Goal: Task Accomplishment & Management: Use online tool/utility

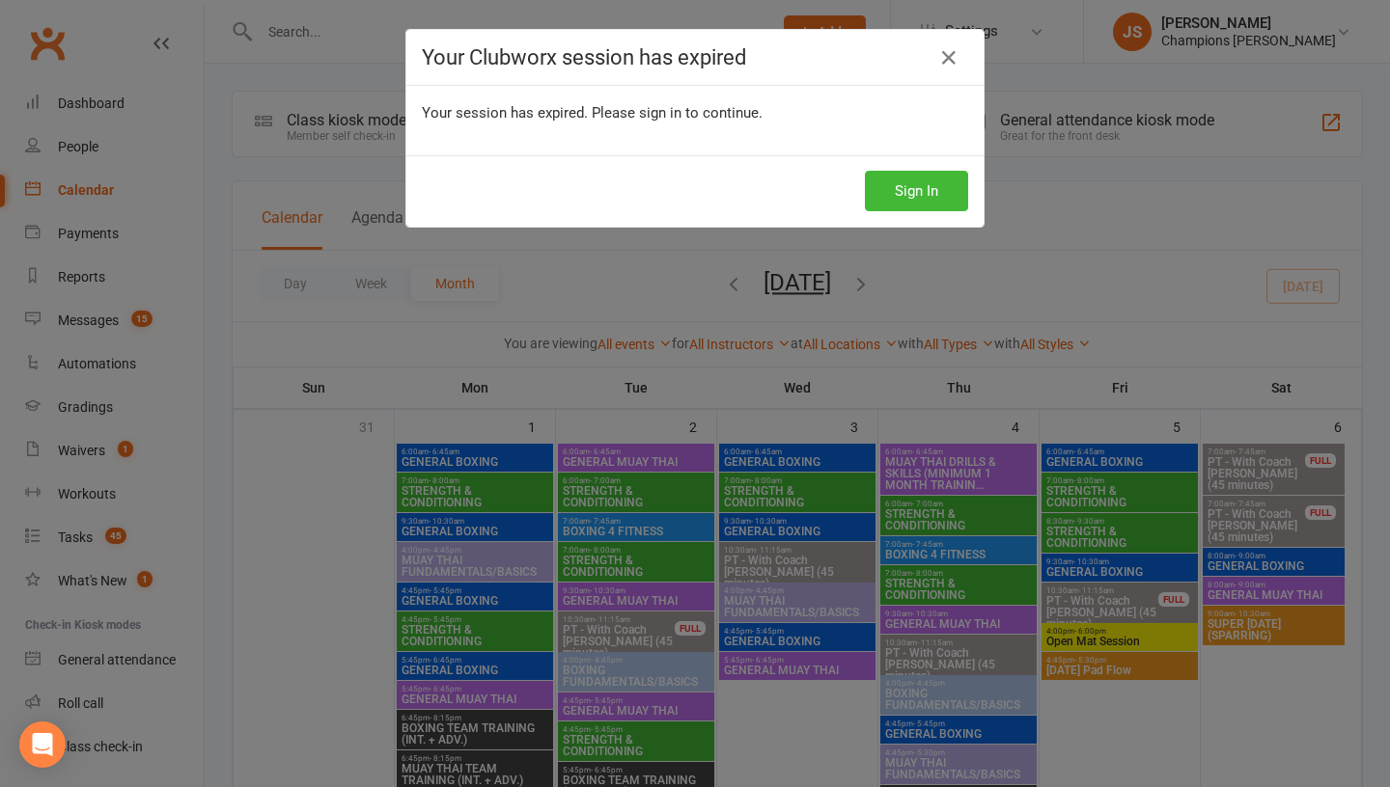
scroll to position [1238, 0]
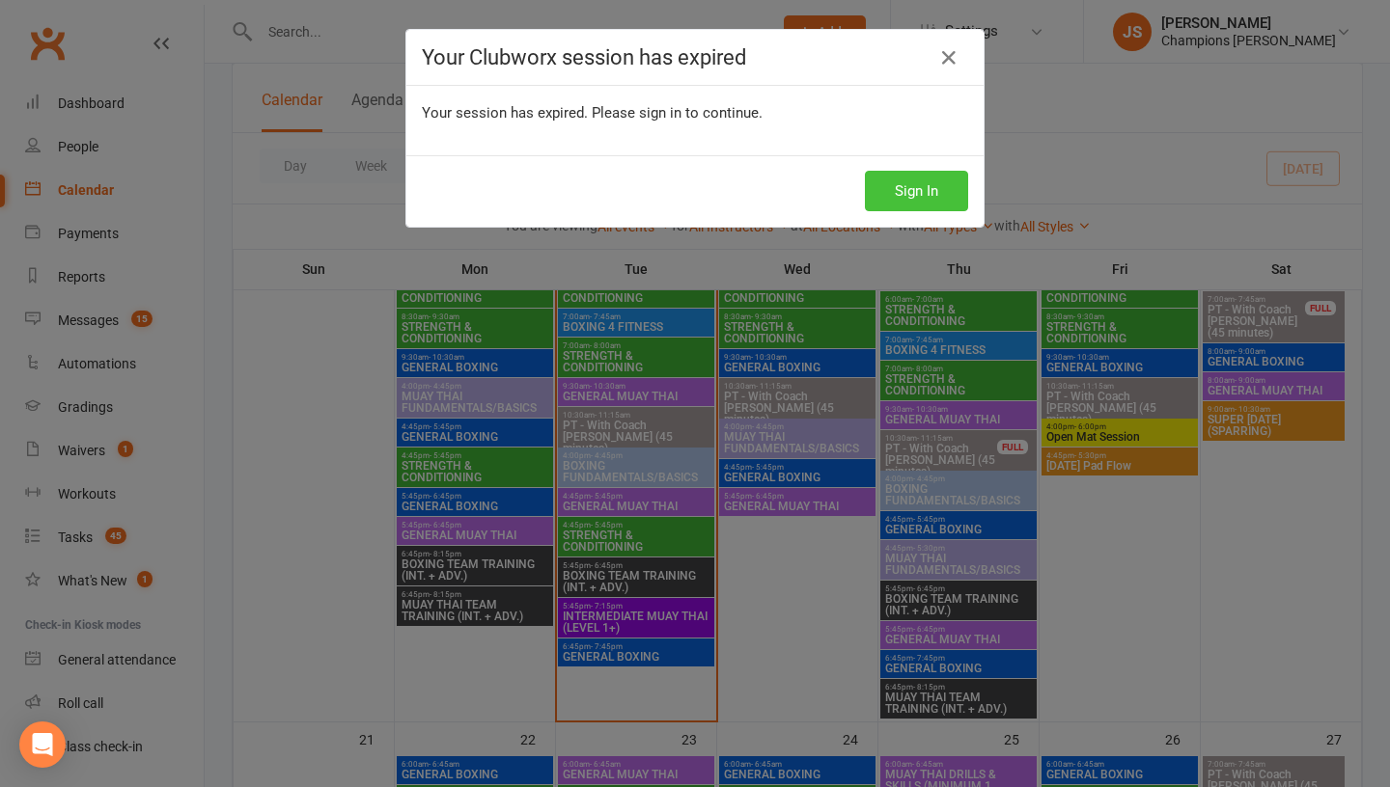
click at [923, 197] on button "Sign In" at bounding box center [916, 191] width 103 height 41
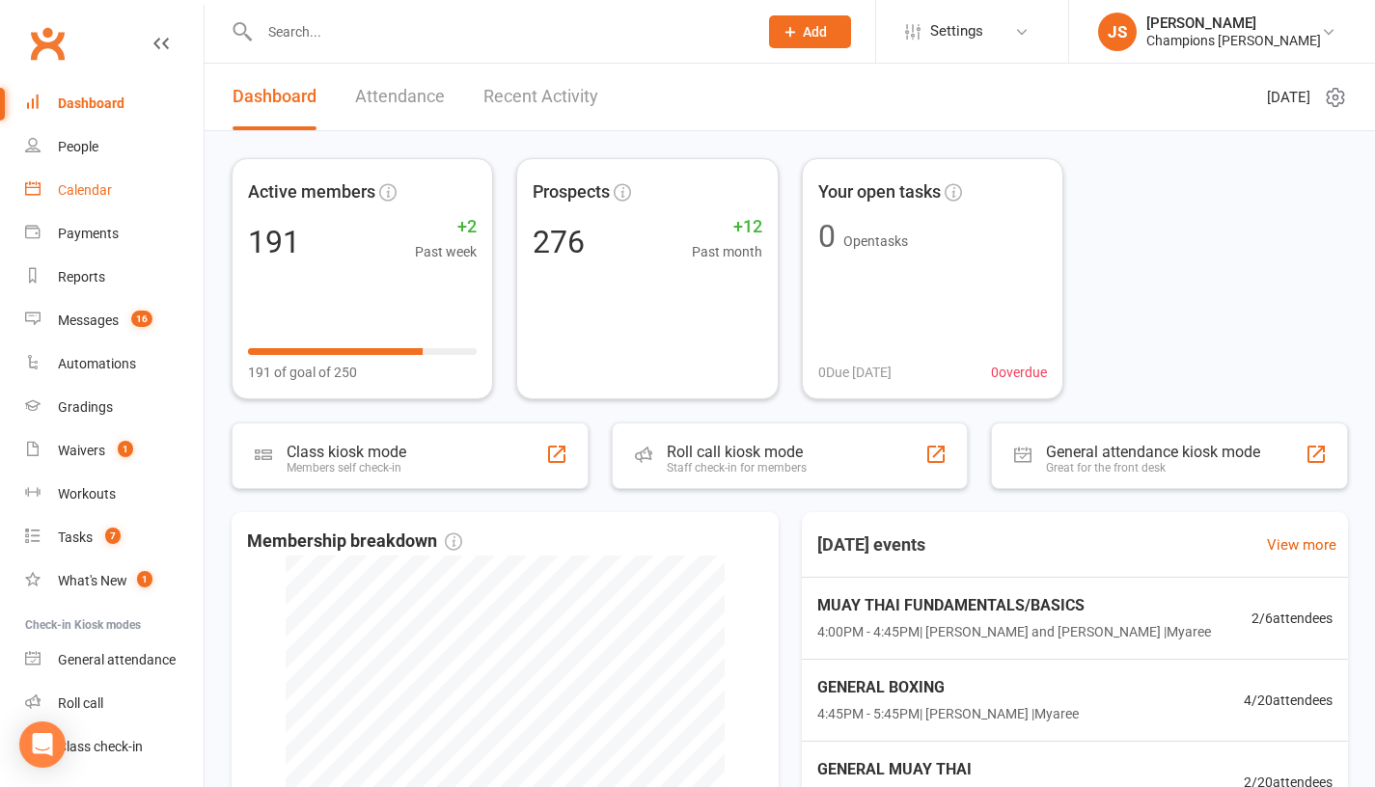
click at [111, 193] on div "Calendar" at bounding box center [85, 189] width 54 height 15
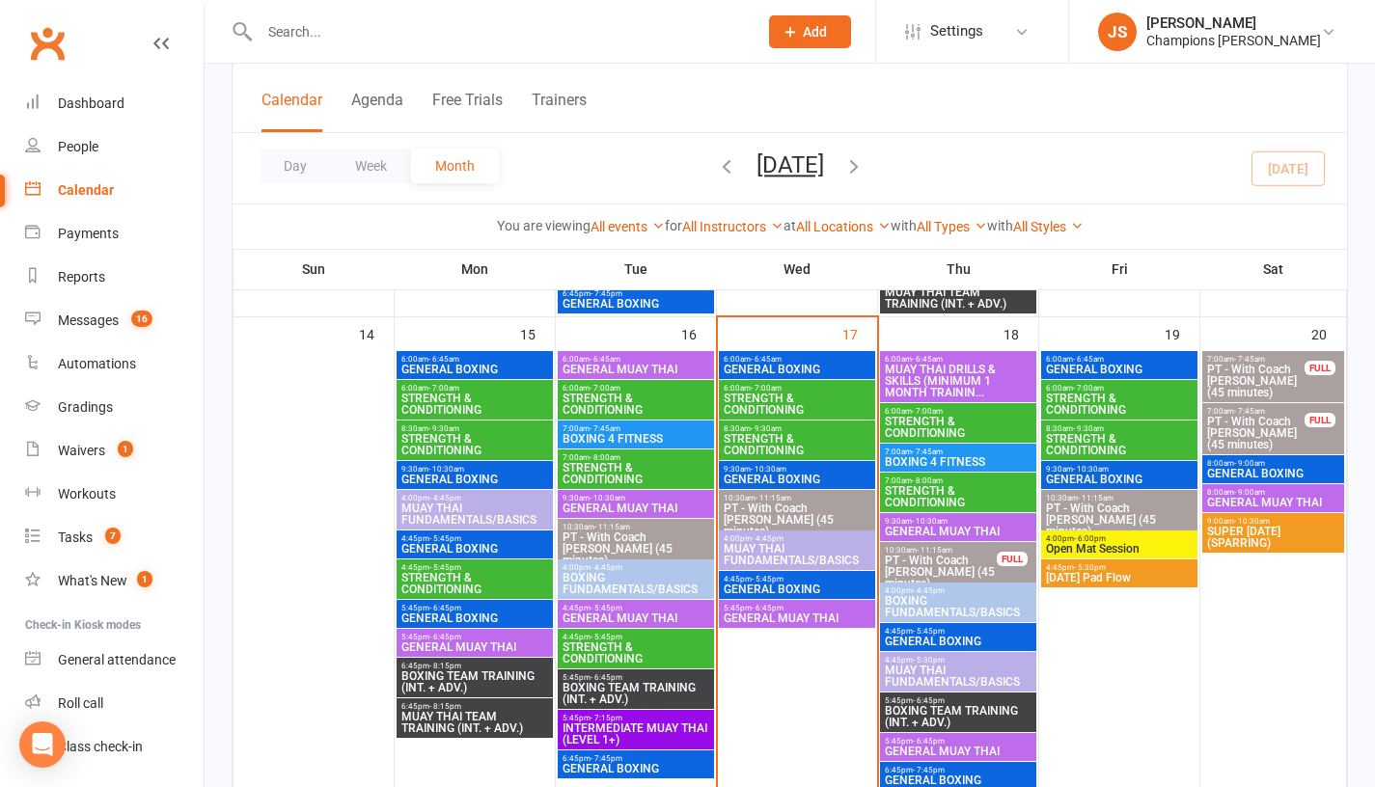
scroll to position [1128, 0]
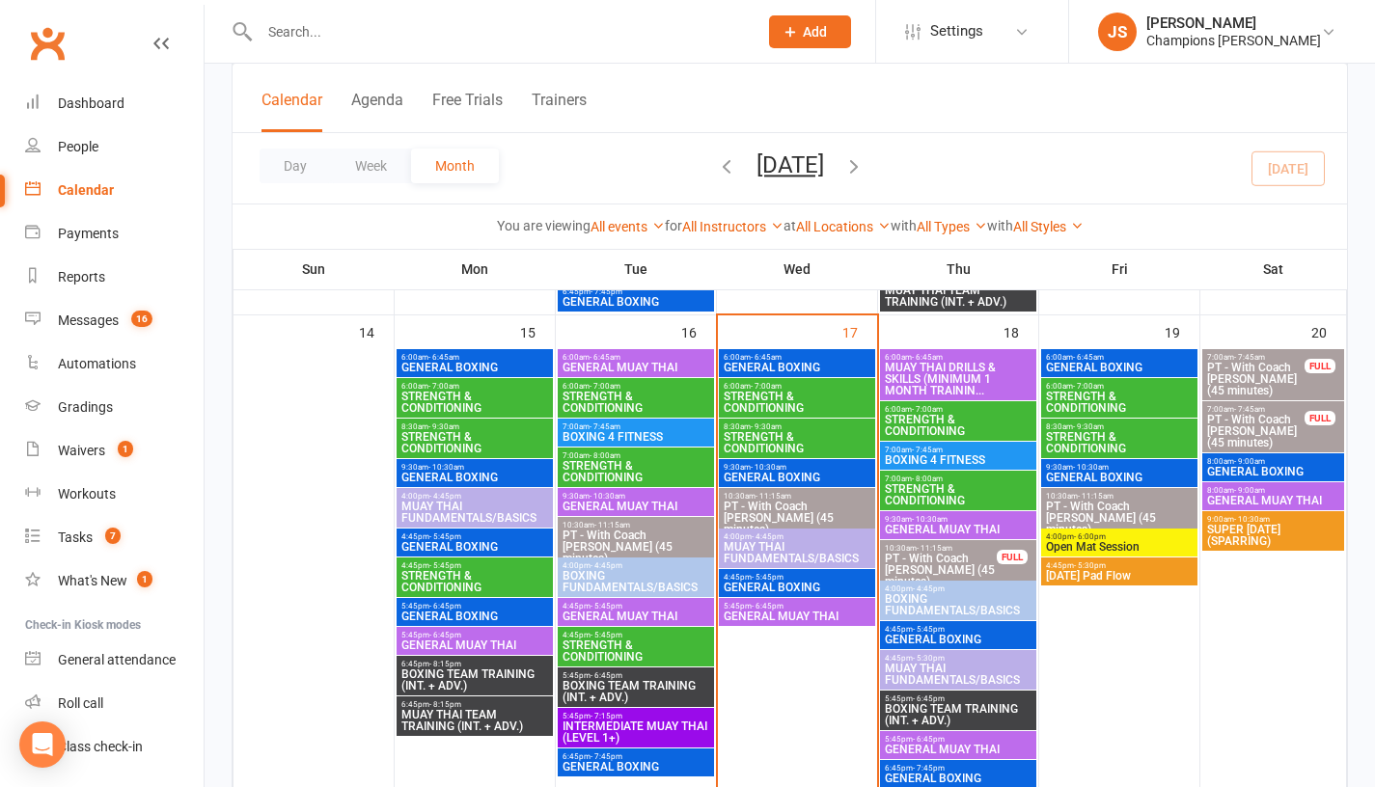
click at [767, 582] on span "GENERAL BOXING" at bounding box center [797, 588] width 149 height 12
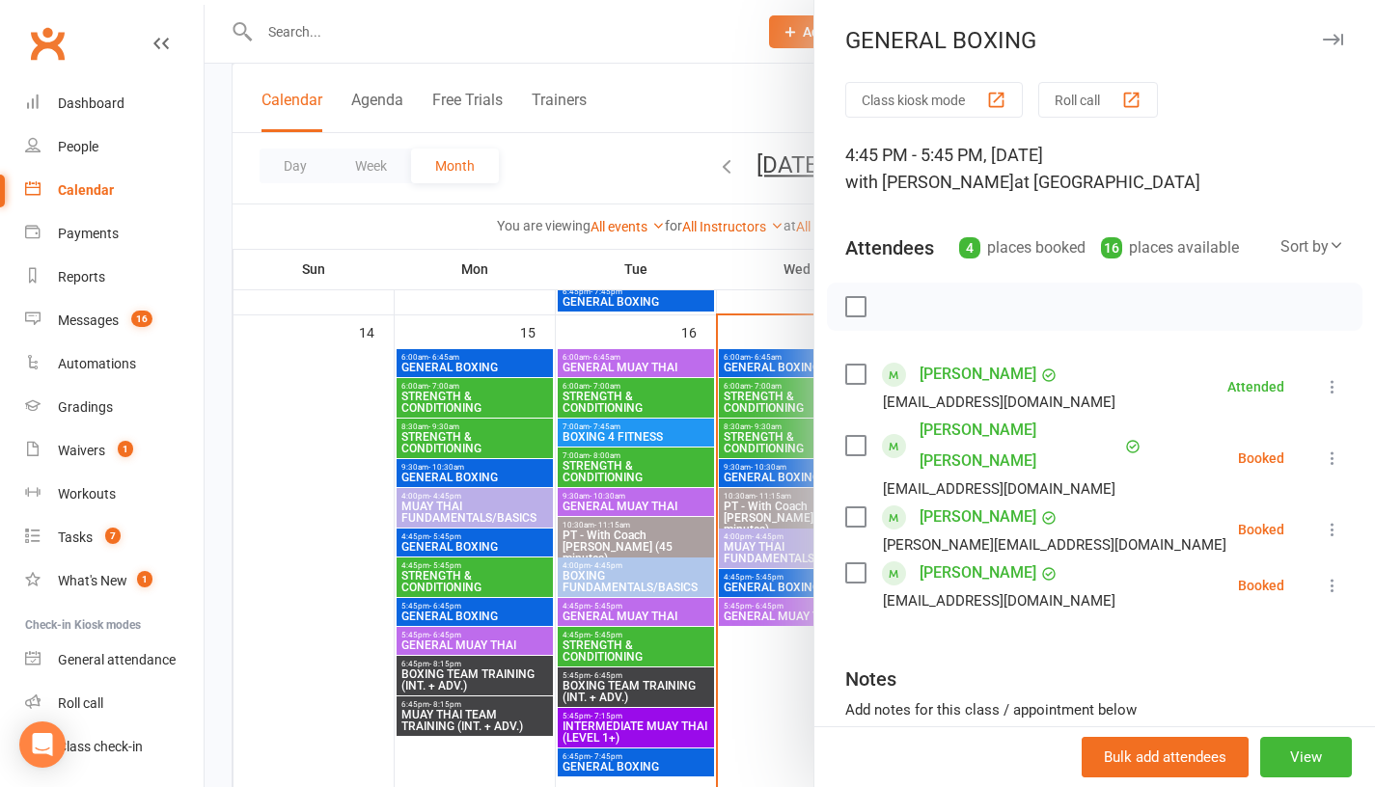
click at [756, 668] on div at bounding box center [790, 393] width 1171 height 787
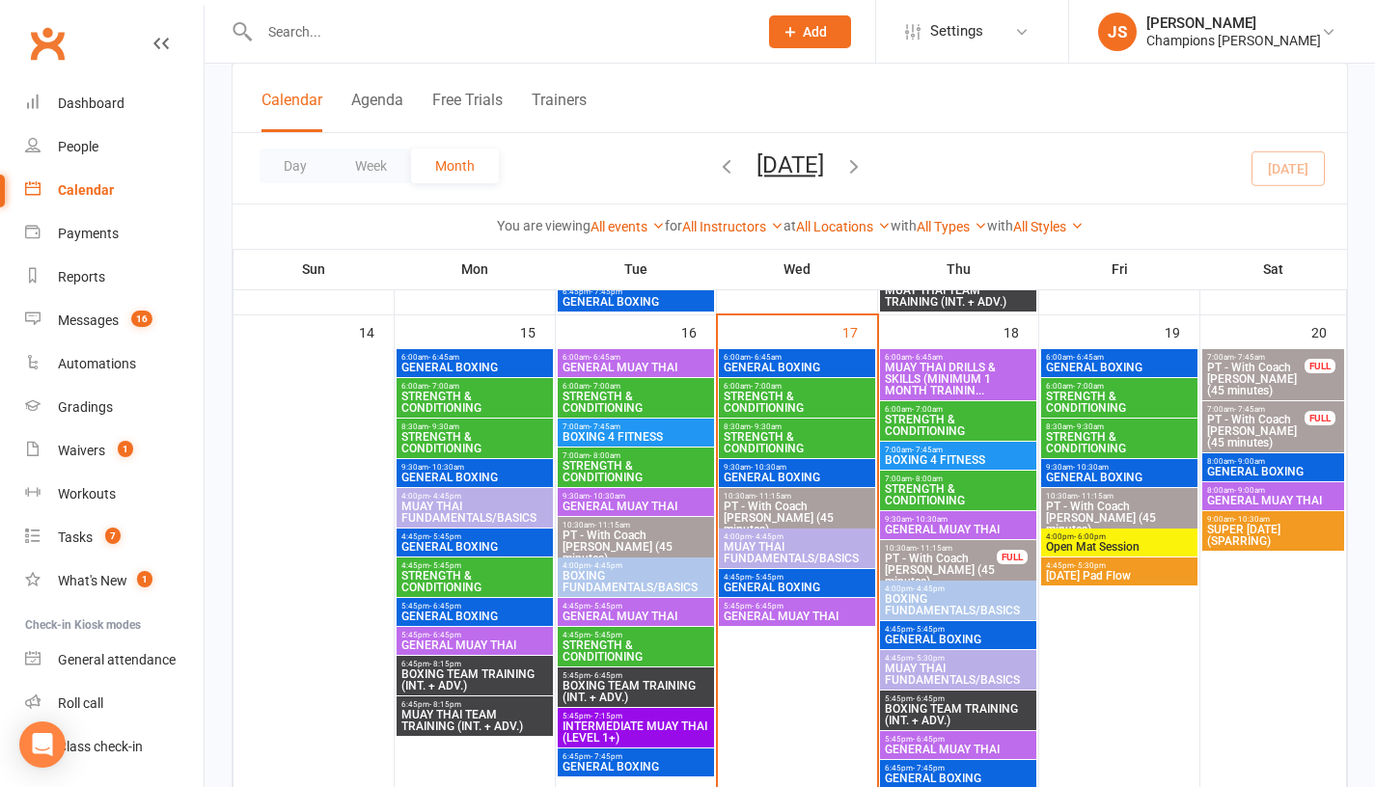
click at [800, 611] on span "GENERAL MUAY THAI" at bounding box center [797, 617] width 149 height 12
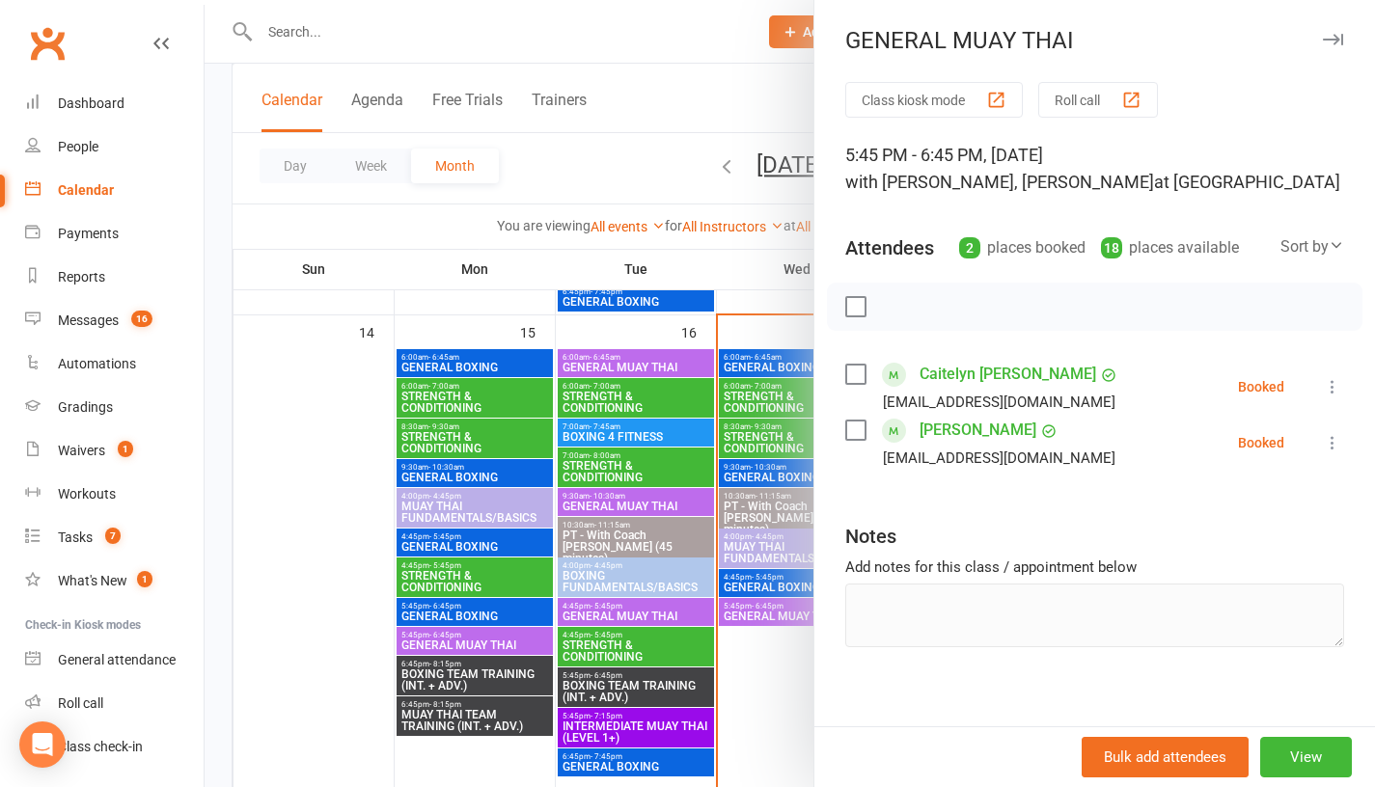
click at [772, 657] on div at bounding box center [790, 393] width 1171 height 787
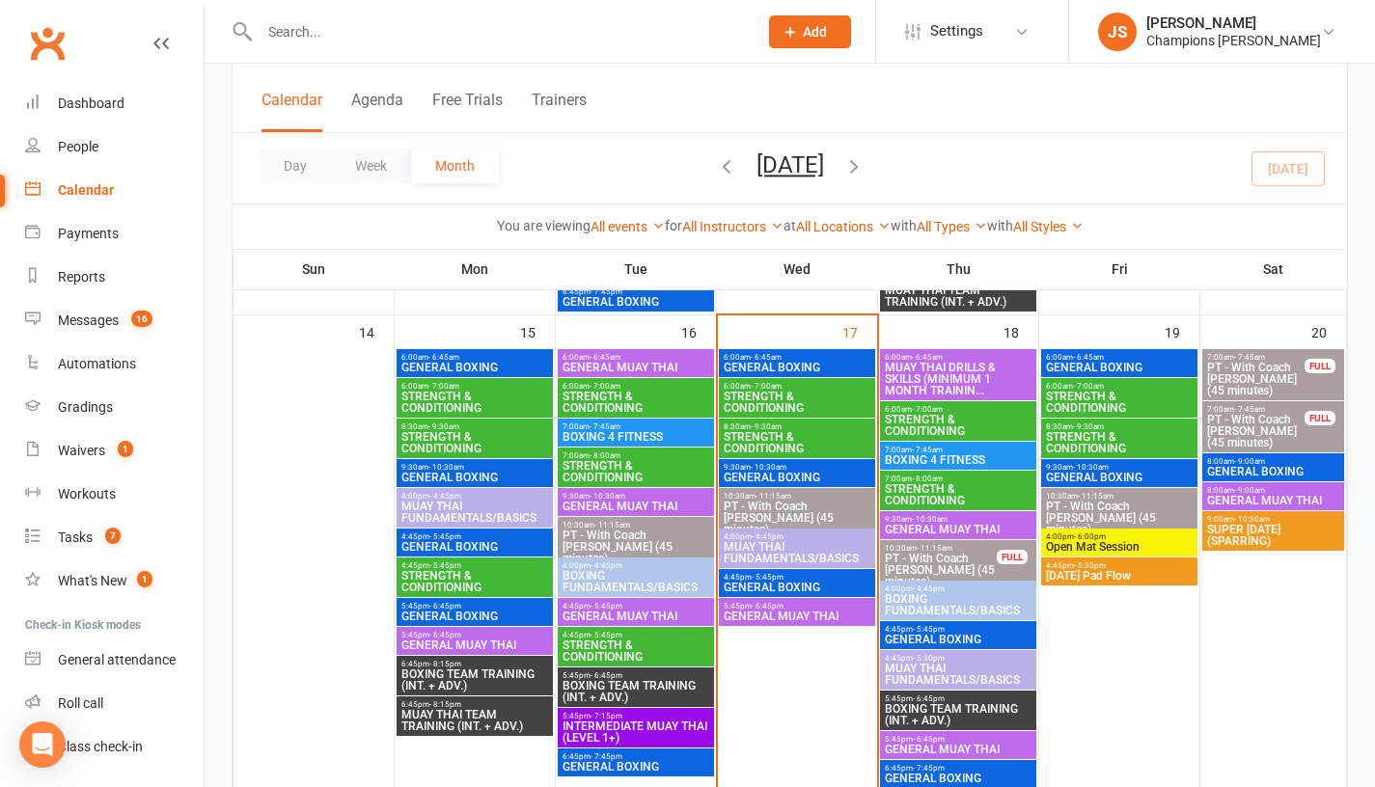
click at [932, 383] on span "MUAY THAI DRILLS & SKILLS (MINIMUM 1 MONTH TRAININ..." at bounding box center [958, 379] width 149 height 35
